Goal: Task Accomplishment & Management: Use online tool/utility

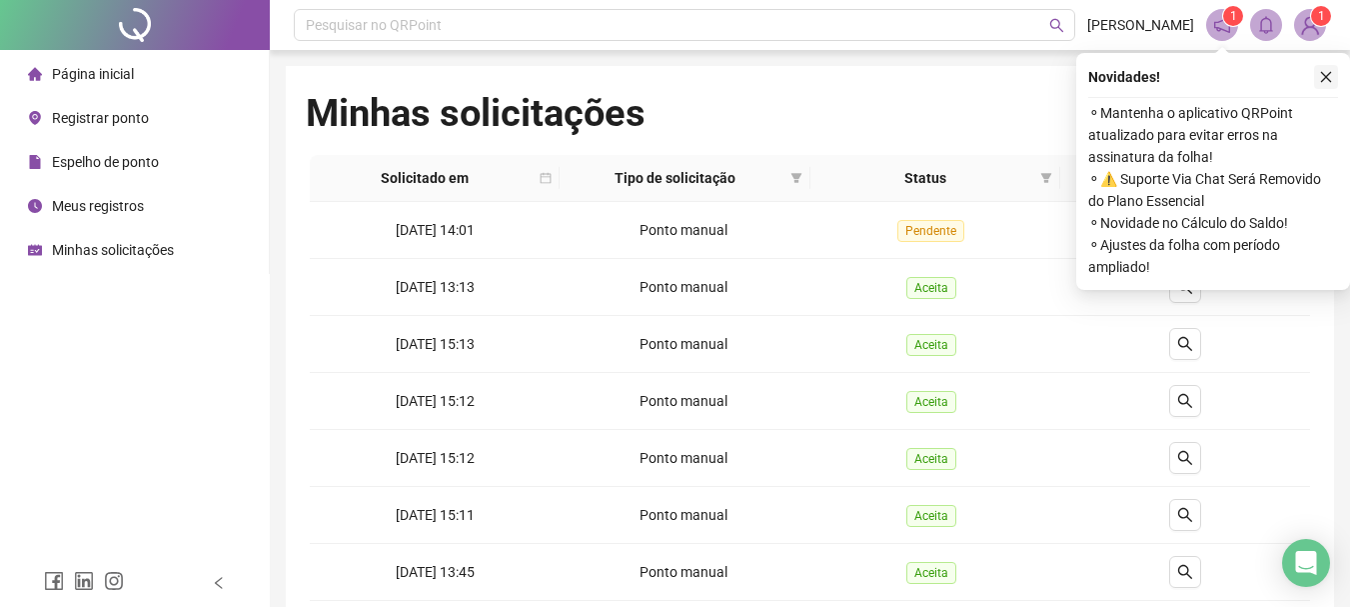
click at [1321, 82] on icon "close" at bounding box center [1326, 77] width 14 height 14
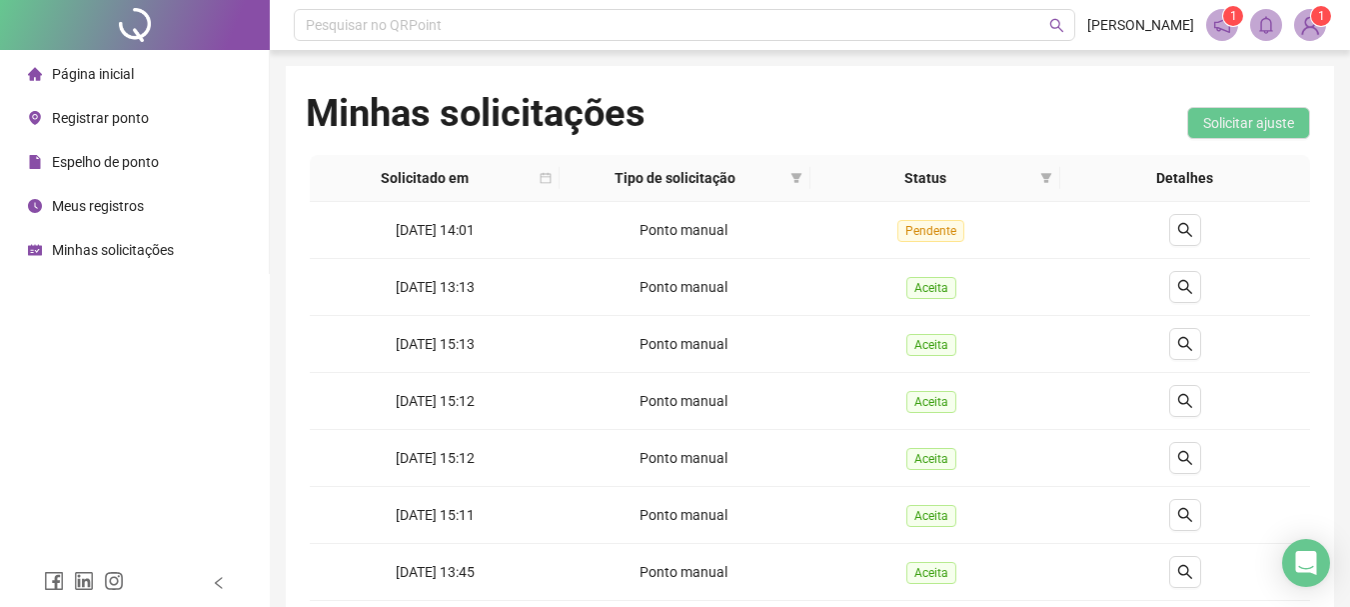
click at [129, 127] on div "Registrar ponto" at bounding box center [88, 118] width 121 height 40
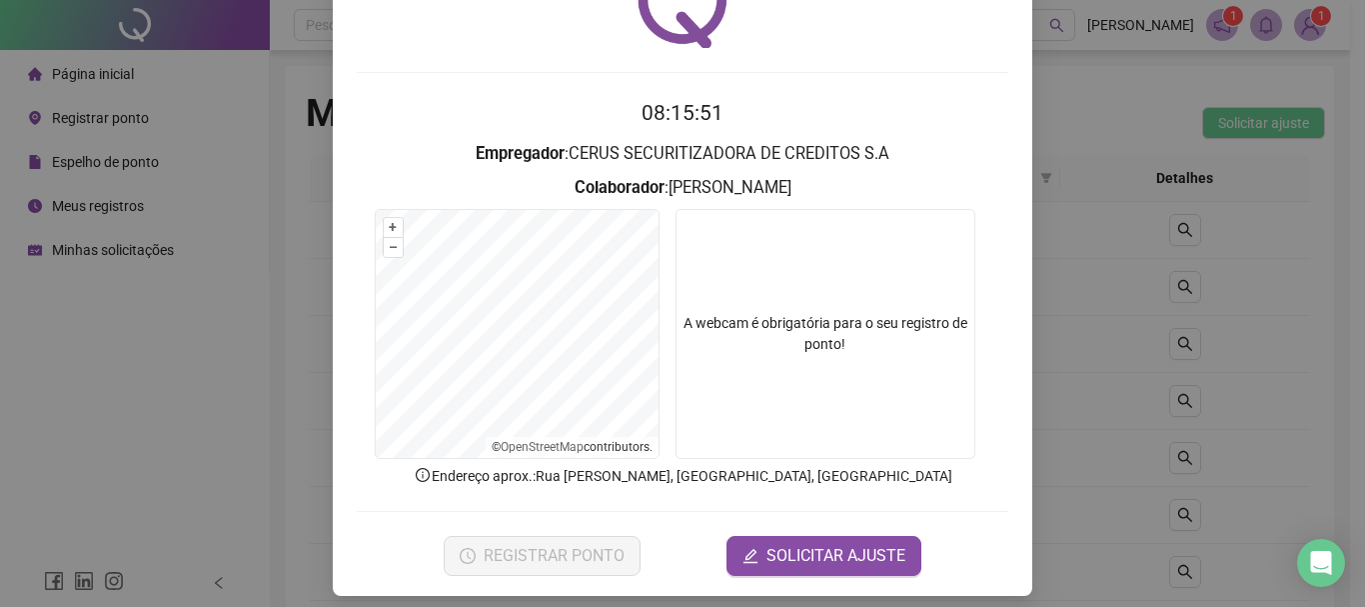
scroll to position [130, 0]
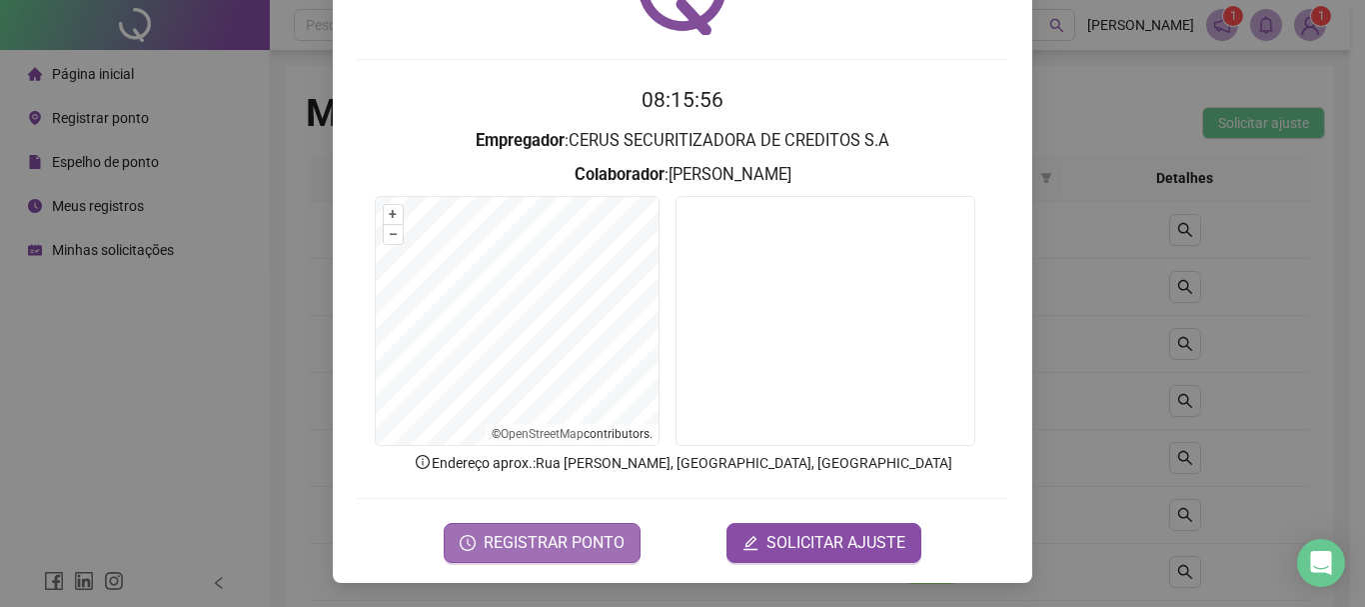
click at [571, 543] on span "REGISTRAR PONTO" at bounding box center [554, 543] width 141 height 24
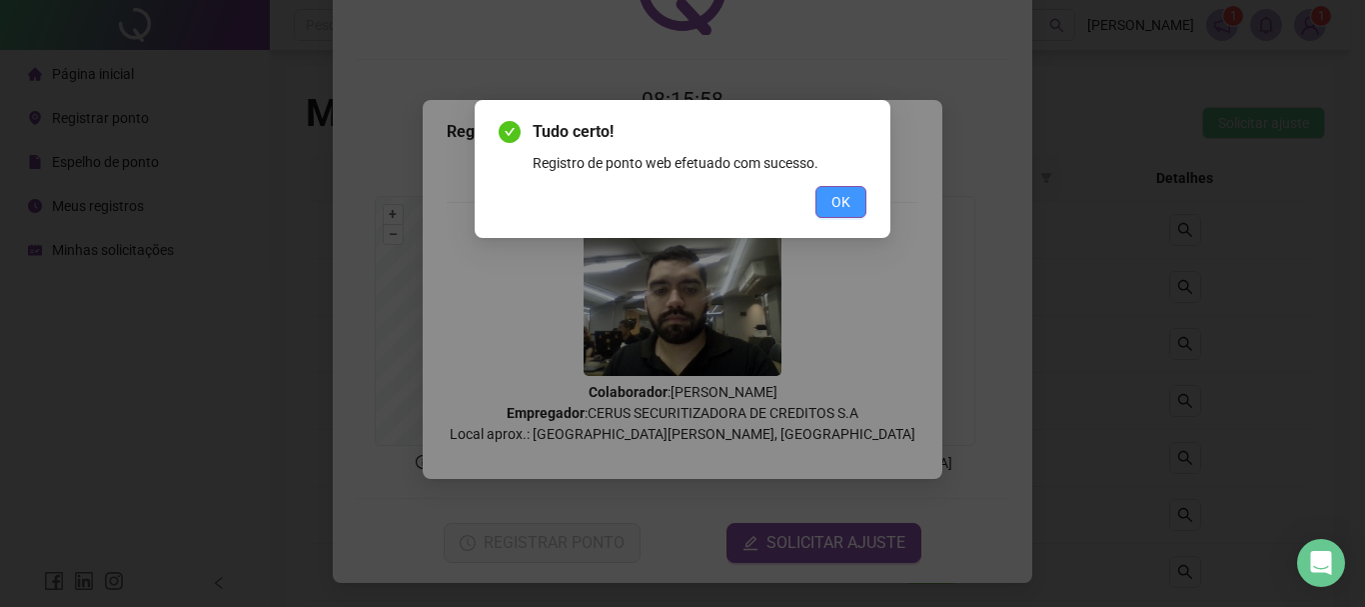
click at [833, 202] on span "OK" at bounding box center [841, 202] width 19 height 22
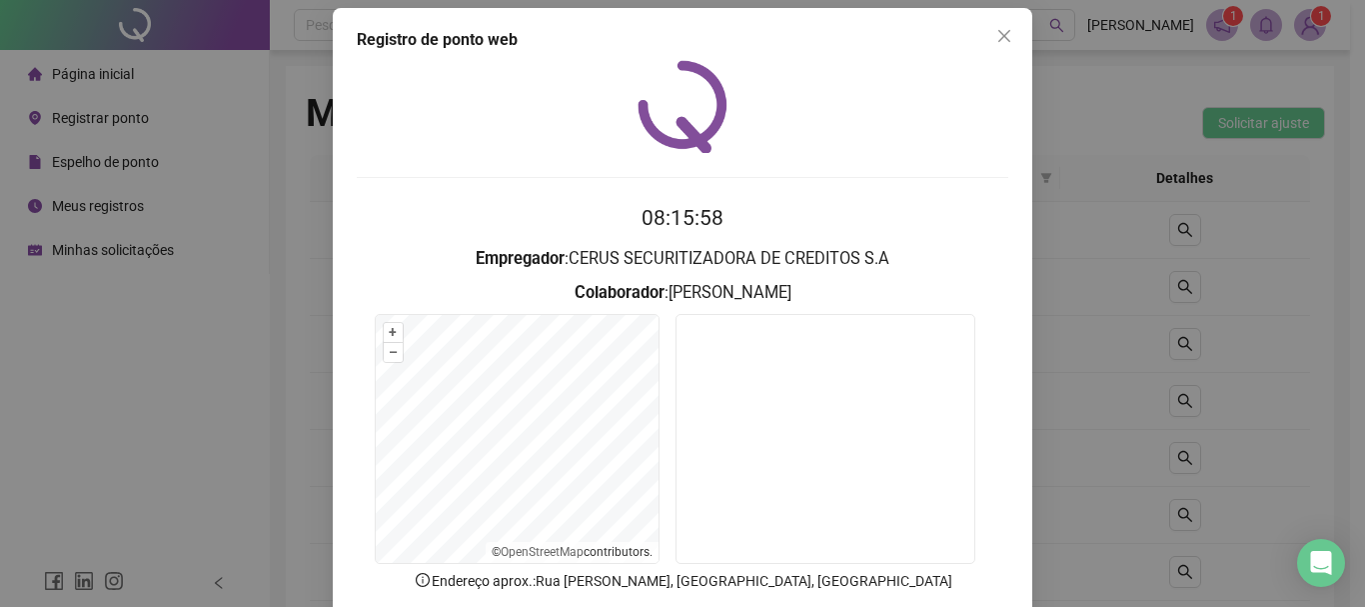
scroll to position [0, 0]
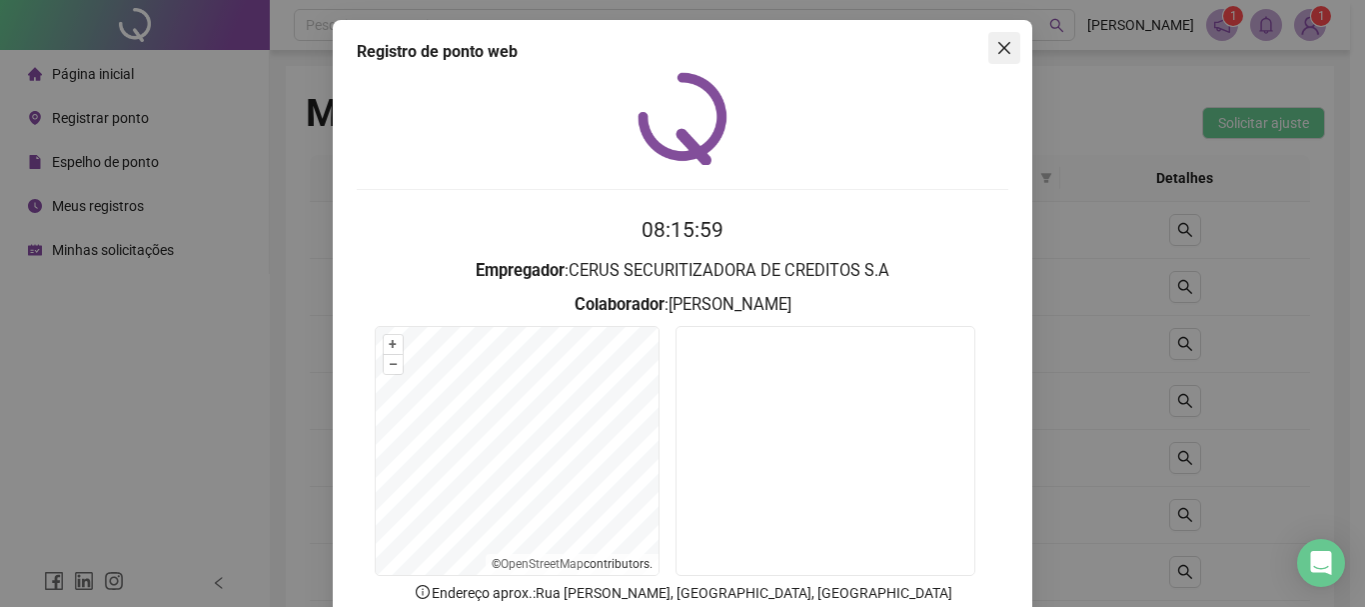
click at [1005, 57] on button "Close" at bounding box center [1005, 48] width 32 height 32
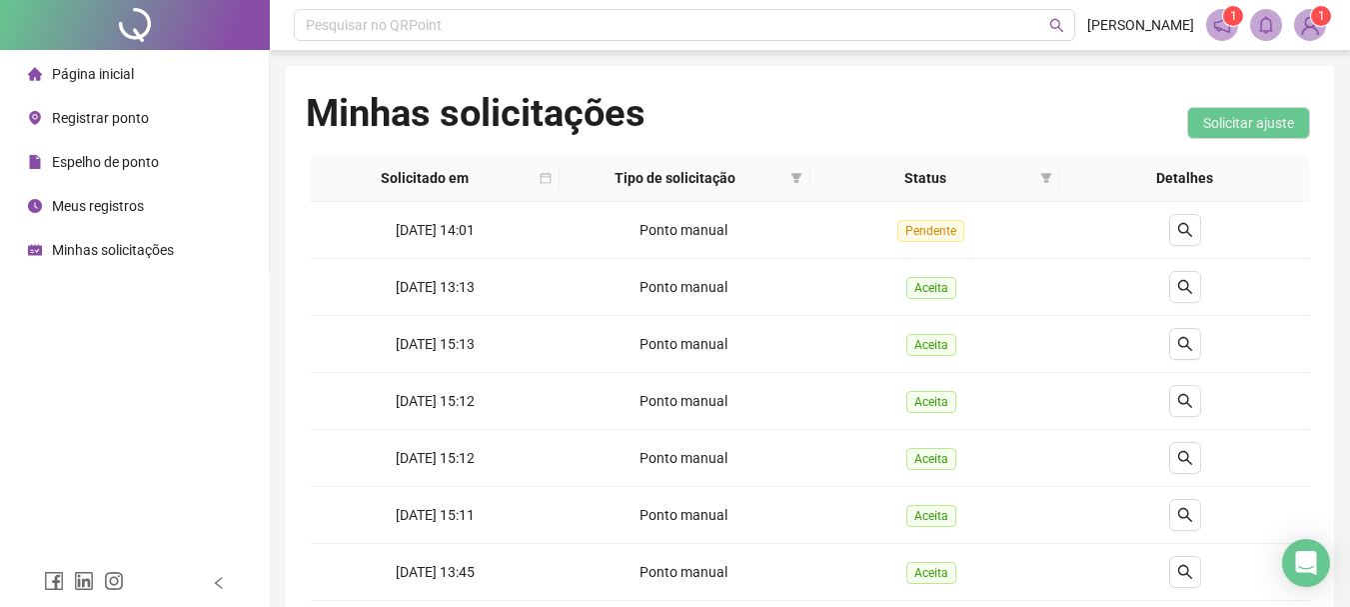
click at [124, 204] on span "Meus registros" at bounding box center [98, 206] width 92 height 16
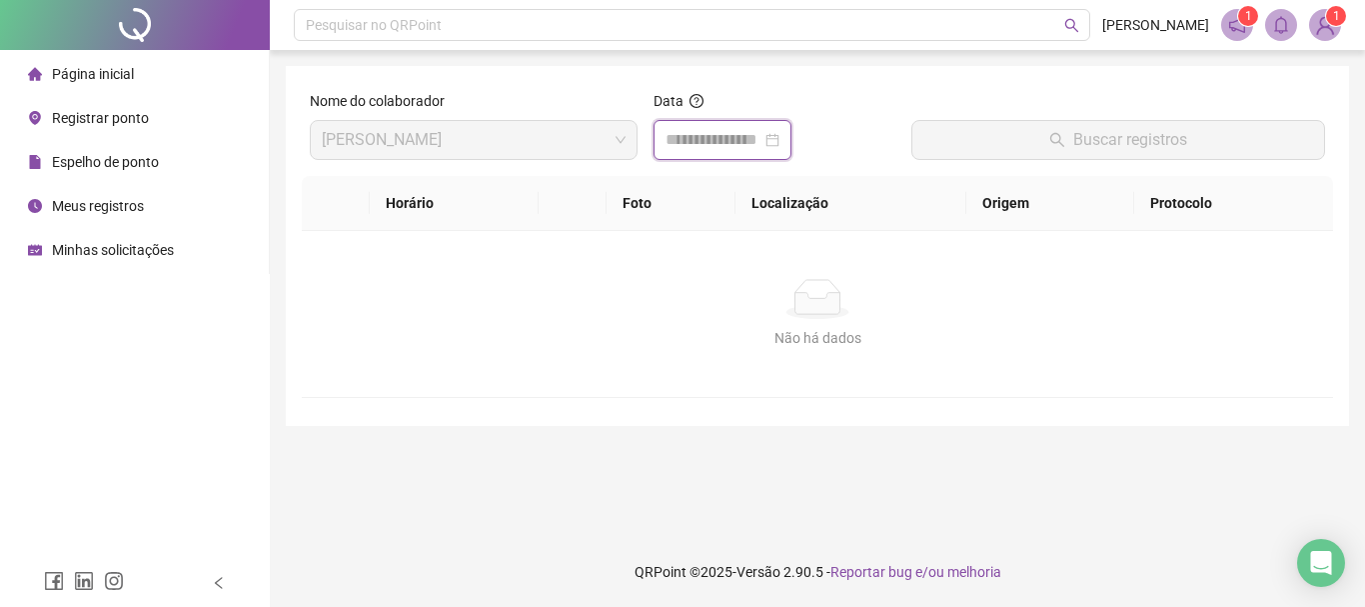
click at [693, 138] on input at bounding box center [714, 140] width 96 height 24
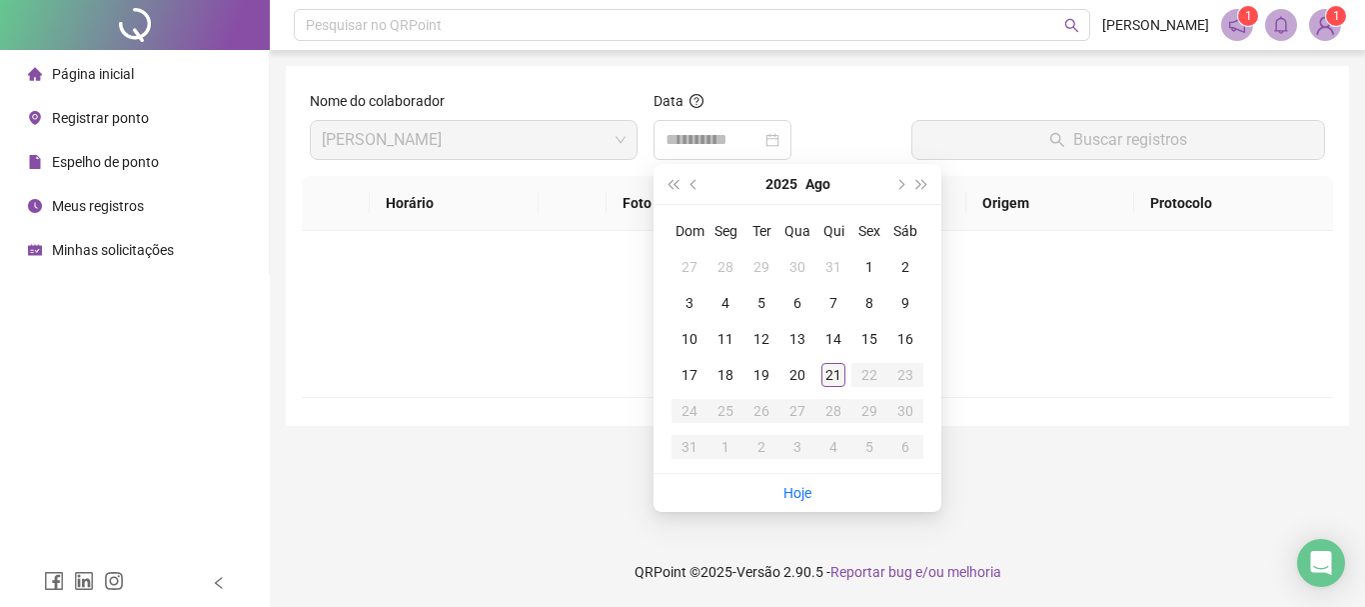
click at [832, 383] on div "21" at bounding box center [834, 375] width 24 height 24
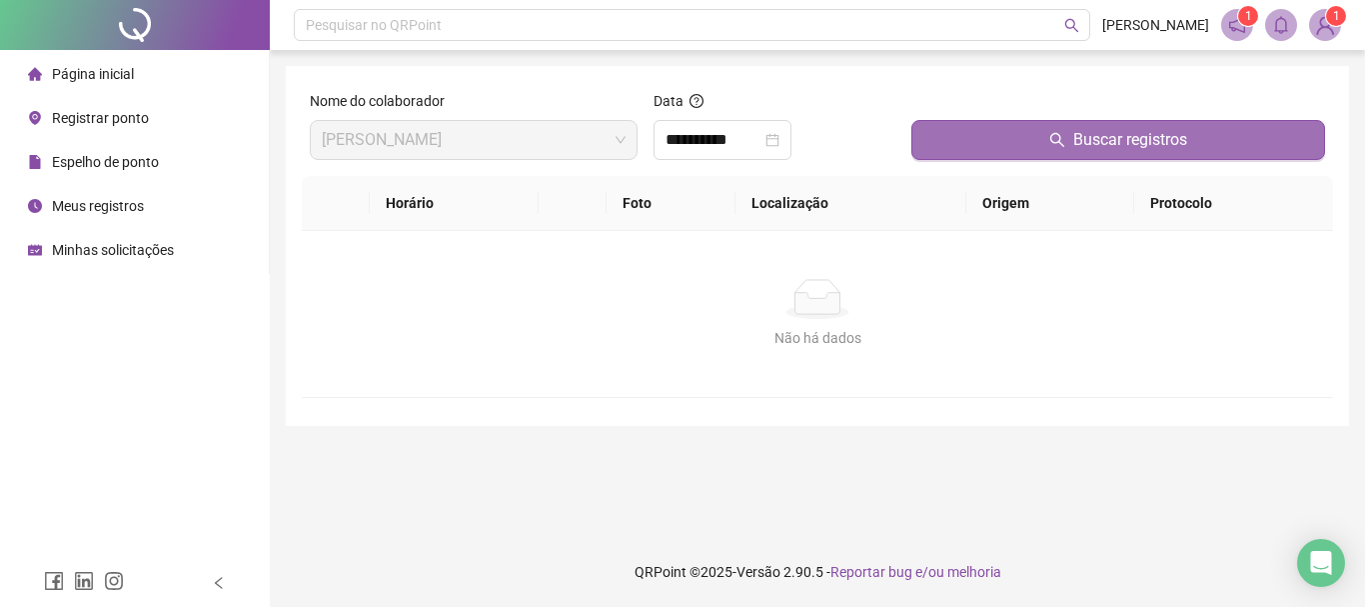
click at [997, 145] on button "Buscar registros" at bounding box center [1119, 140] width 414 height 40
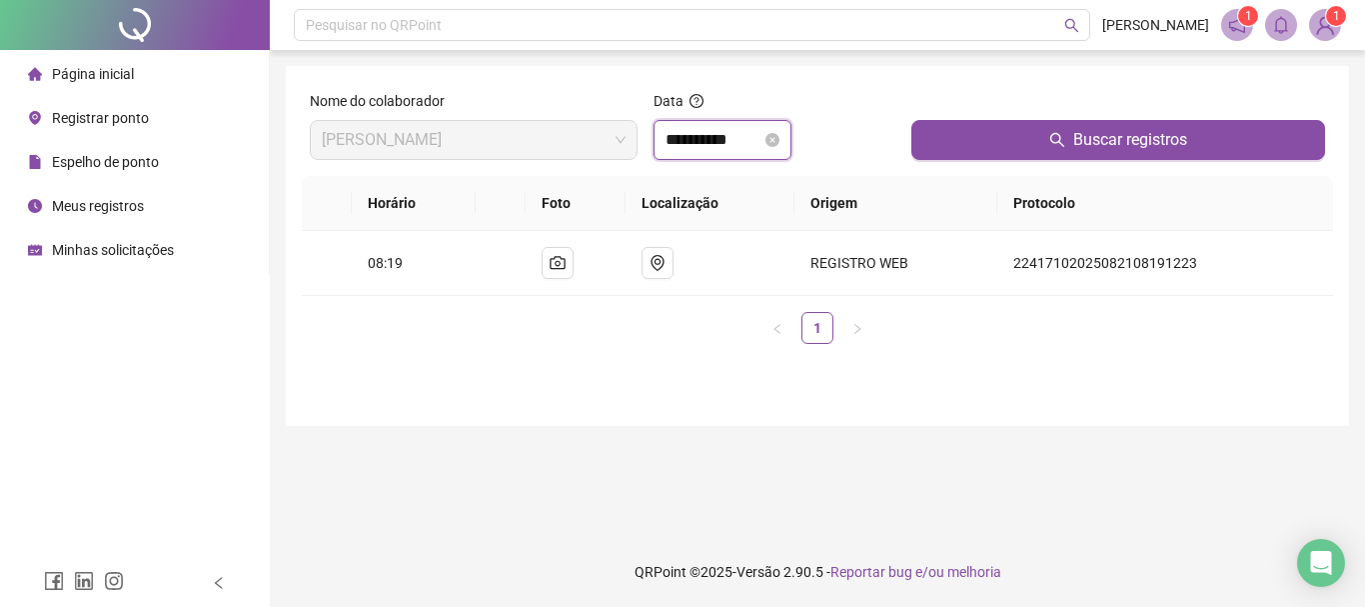
click at [762, 137] on input "**********" at bounding box center [714, 140] width 96 height 24
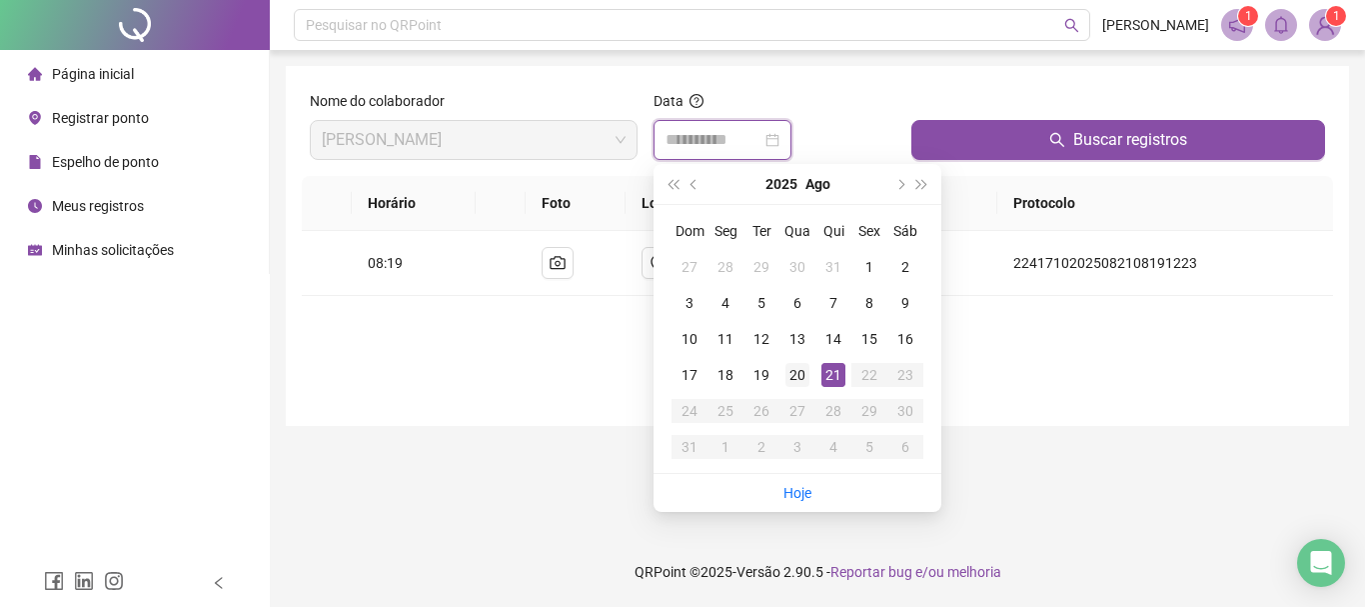
type input "**********"
click at [805, 369] on div "20" at bounding box center [798, 375] width 24 height 24
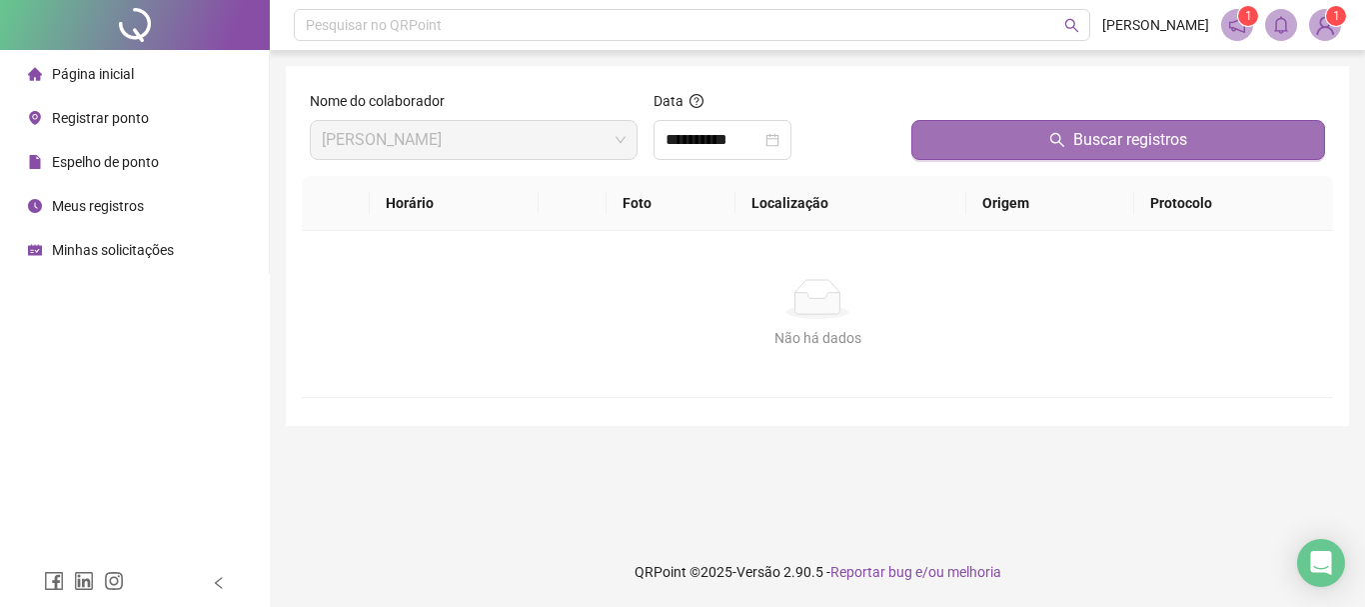
click at [976, 132] on button "Buscar registros" at bounding box center [1119, 140] width 414 height 40
